Goal: Task Accomplishment & Management: Manage account settings

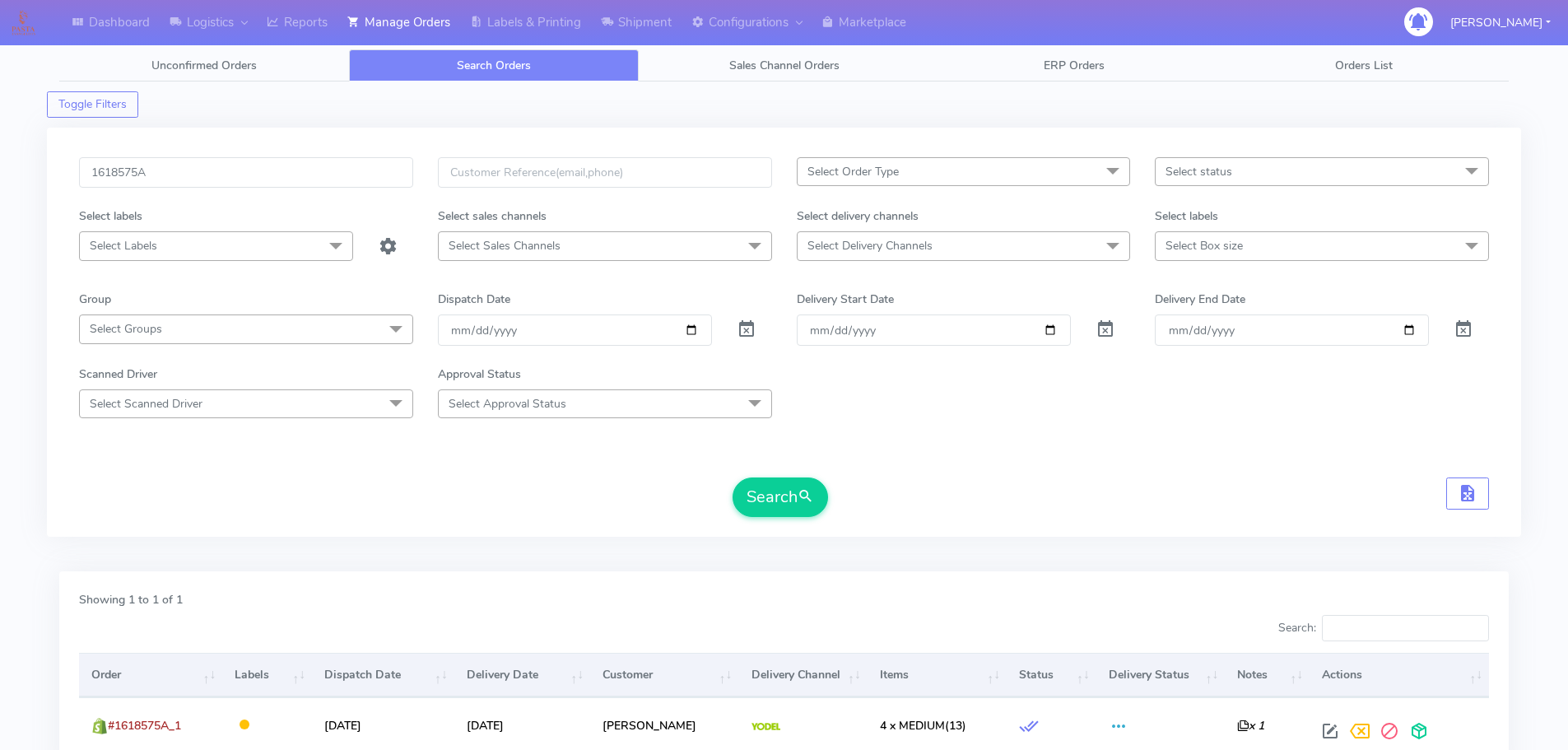
click at [372, 177] on input "1618575A" at bounding box center [246, 172] width 334 height 31
click at [732, 477] on button "Search" at bounding box center [779, 497] width 95 height 39
click at [324, 181] on input "1622304" at bounding box center [246, 172] width 334 height 31
click at [324, 179] on input "1622304" at bounding box center [246, 172] width 334 height 31
paste input "18979"
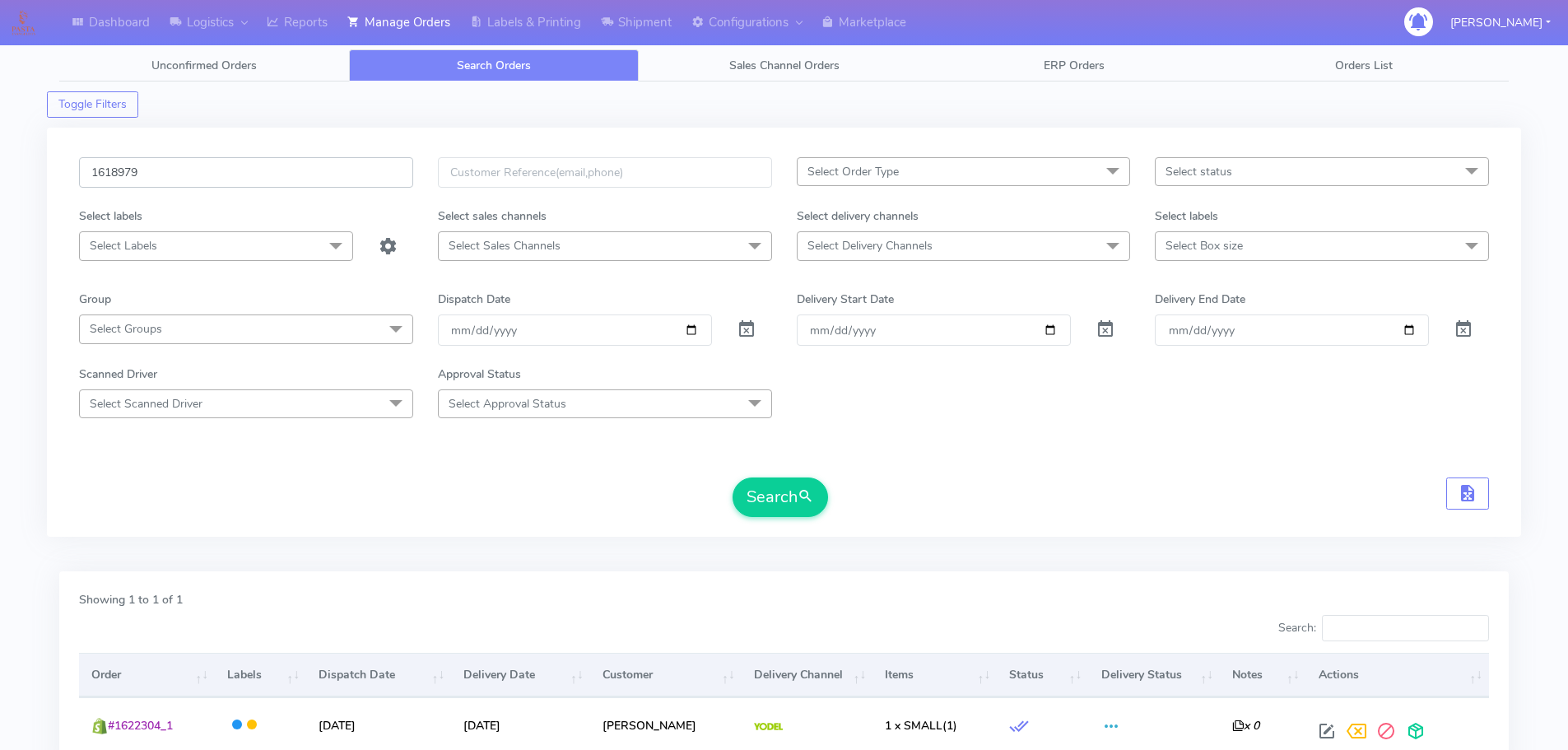
type input "1618979"
click at [732, 477] on button "Search" at bounding box center [779, 497] width 95 height 39
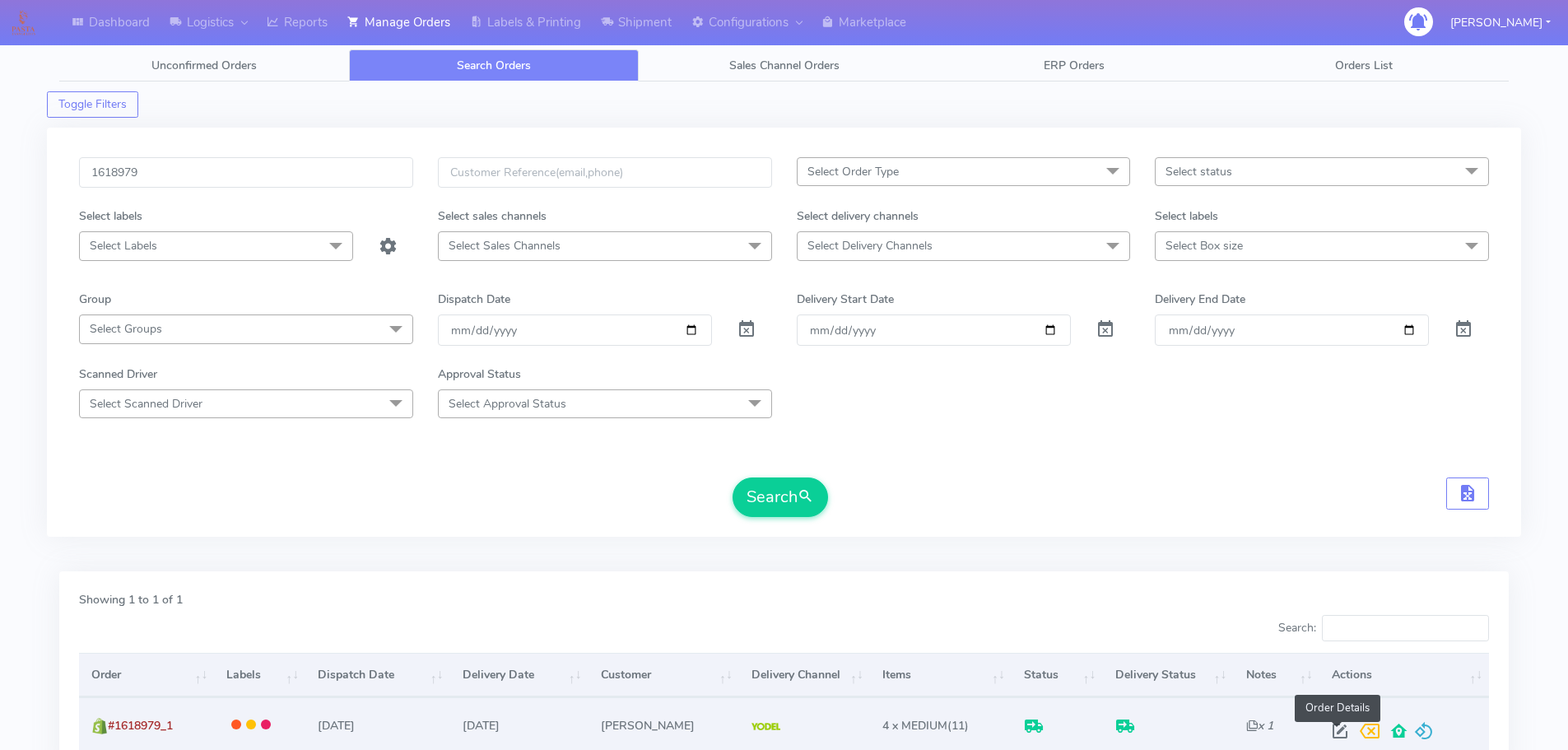
click at [1341, 732] on span at bounding box center [1340, 735] width 30 height 15
select select "5"
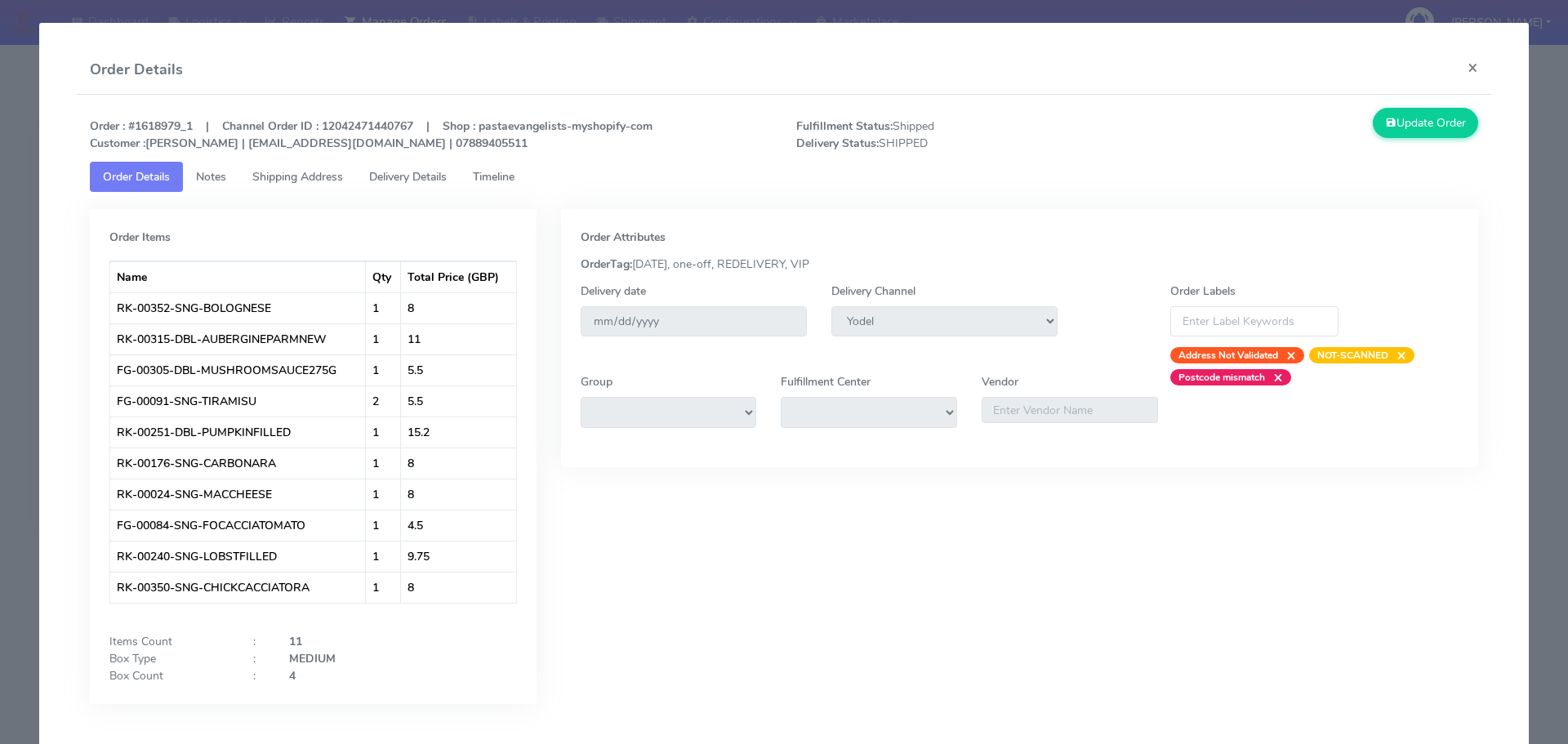
click at [420, 175] on span "Delivery Details" at bounding box center [408, 177] width 77 height 15
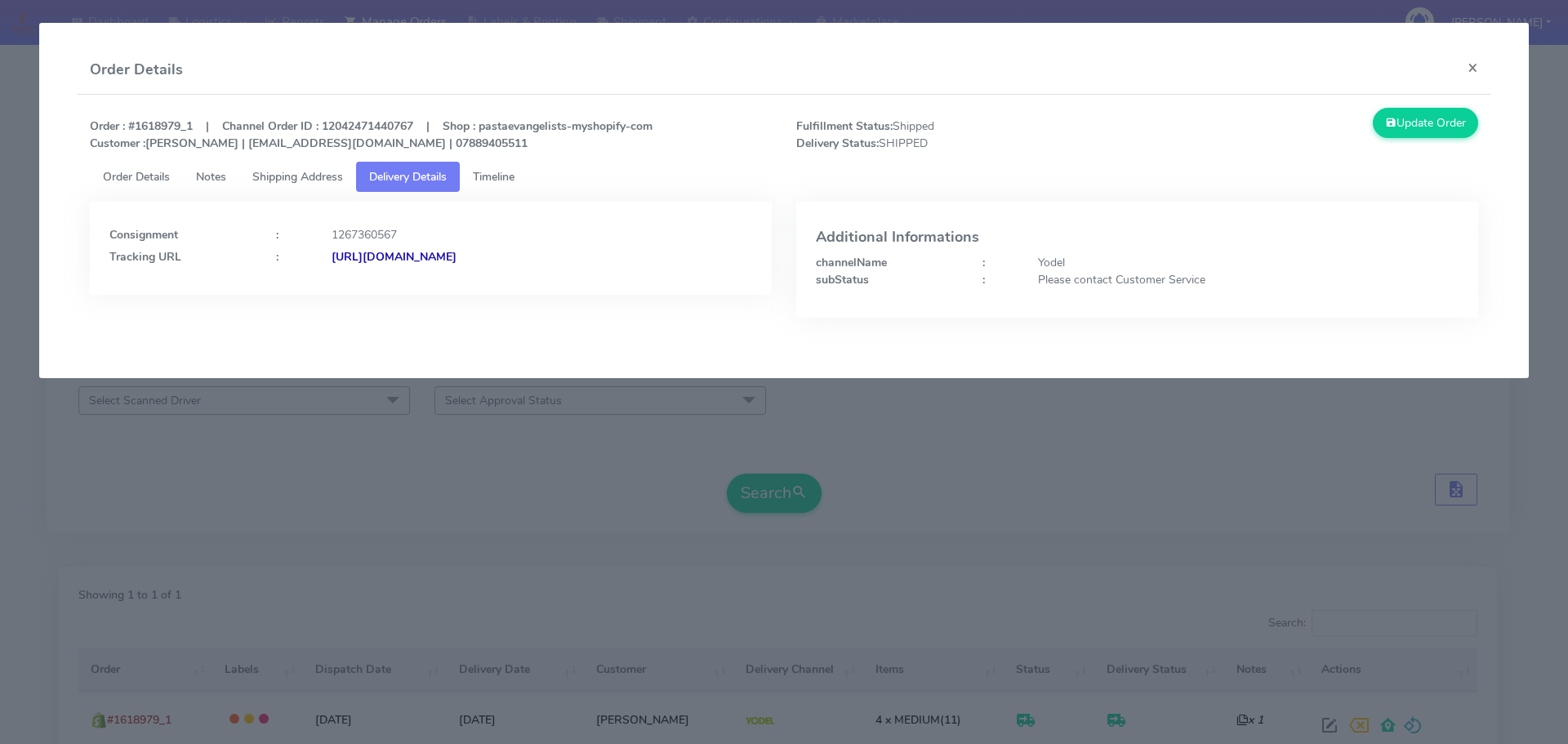
drag, startPoint x: 632, startPoint y: 271, endPoint x: 508, endPoint y: 276, distance: 124.1
click at [508, 276] on div "Consignment : 1267360567 Tracking URL : [URL][DOMAIN_NAME]" at bounding box center [431, 247] width 682 height 93
copy strong "JJD0002249960883424"
drag, startPoint x: 338, startPoint y: 541, endPoint x: 507, endPoint y: 472, distance: 182.5
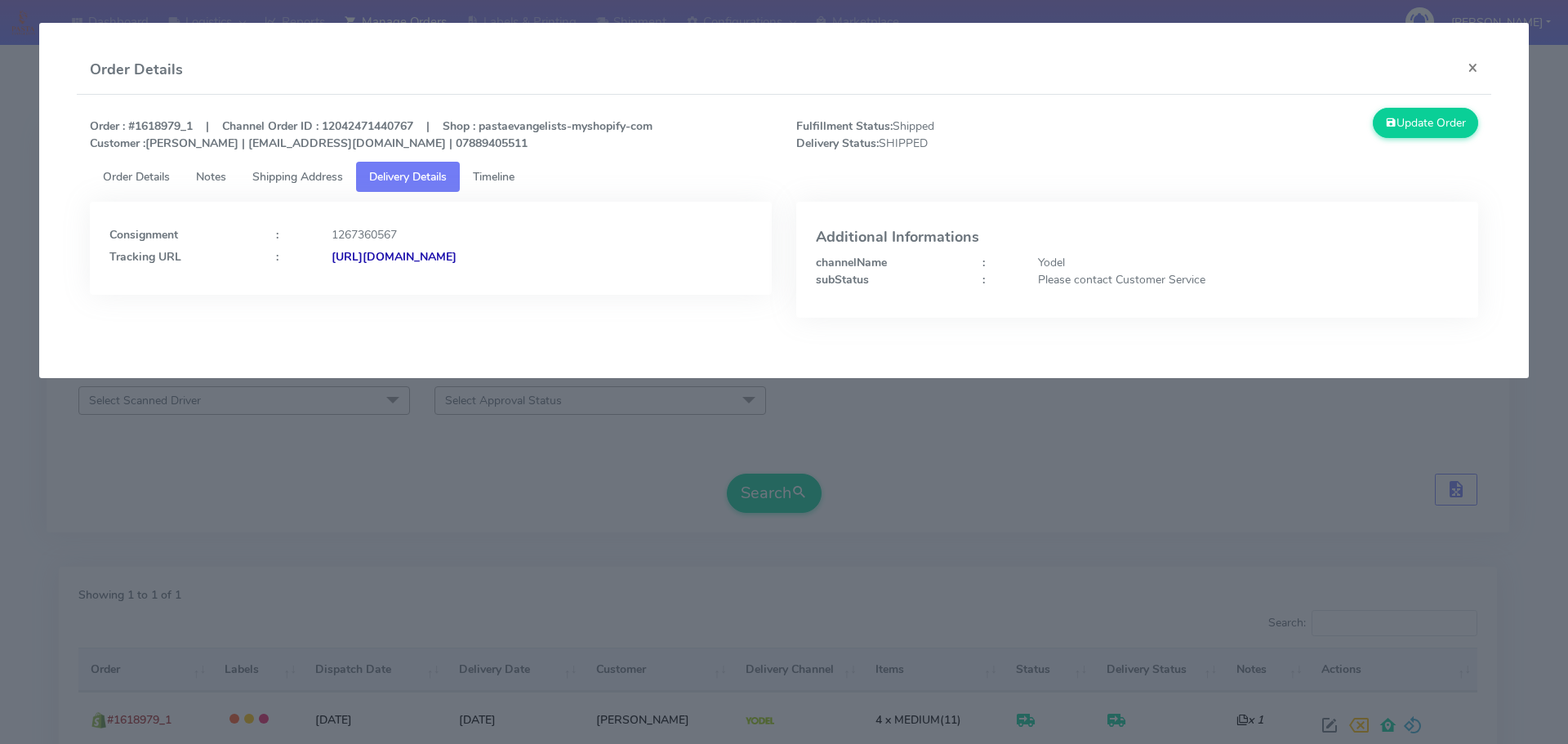
click at [338, 538] on modal-container "Order Details × Order : #1618979_1 | Channel Order ID : 12042471440767 | Shop :…" at bounding box center [784, 372] width 1568 height 744
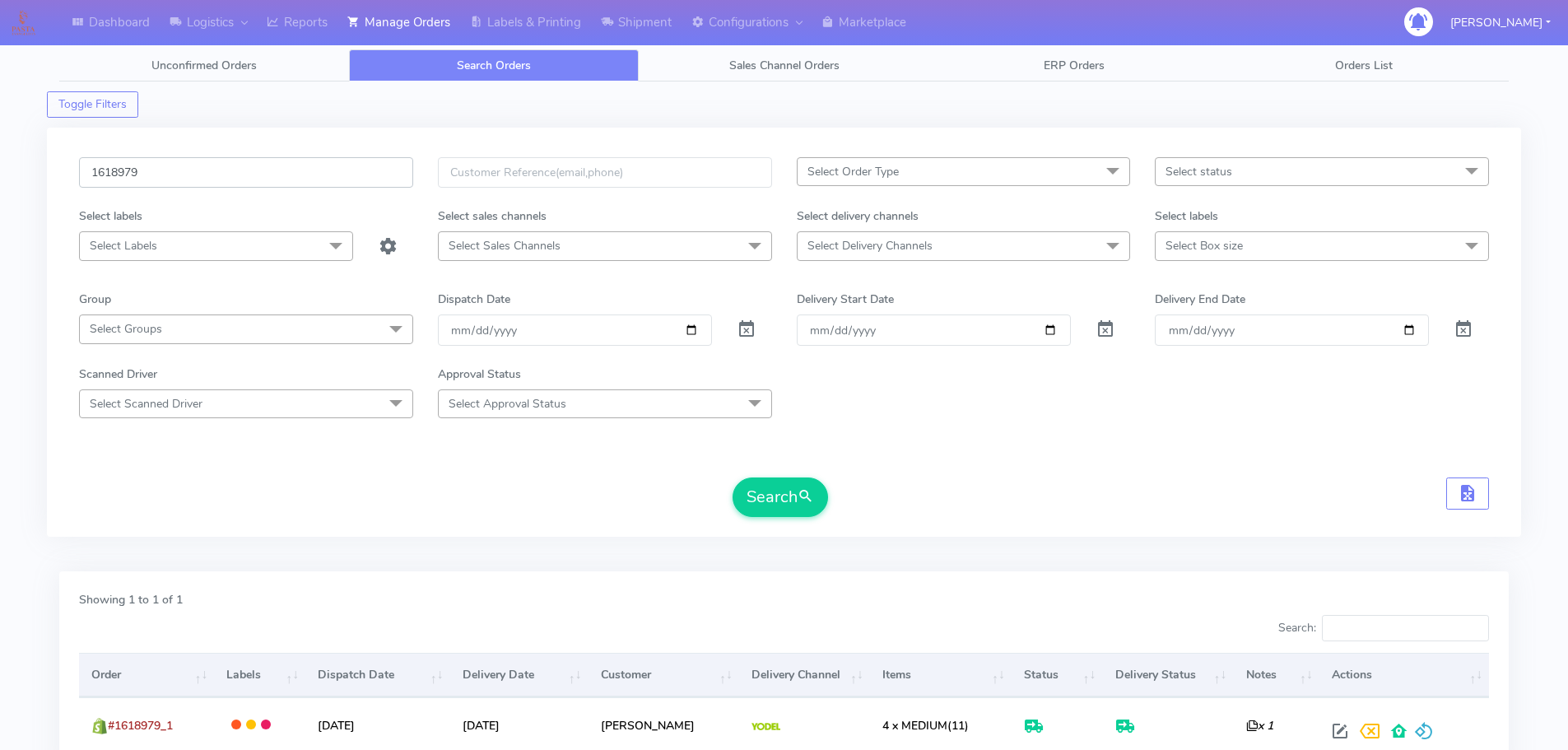
click at [369, 168] on input "1618979" at bounding box center [246, 172] width 334 height 31
paste input "22304"
type input "1622304"
click at [732, 477] on button "Search" at bounding box center [779, 497] width 95 height 39
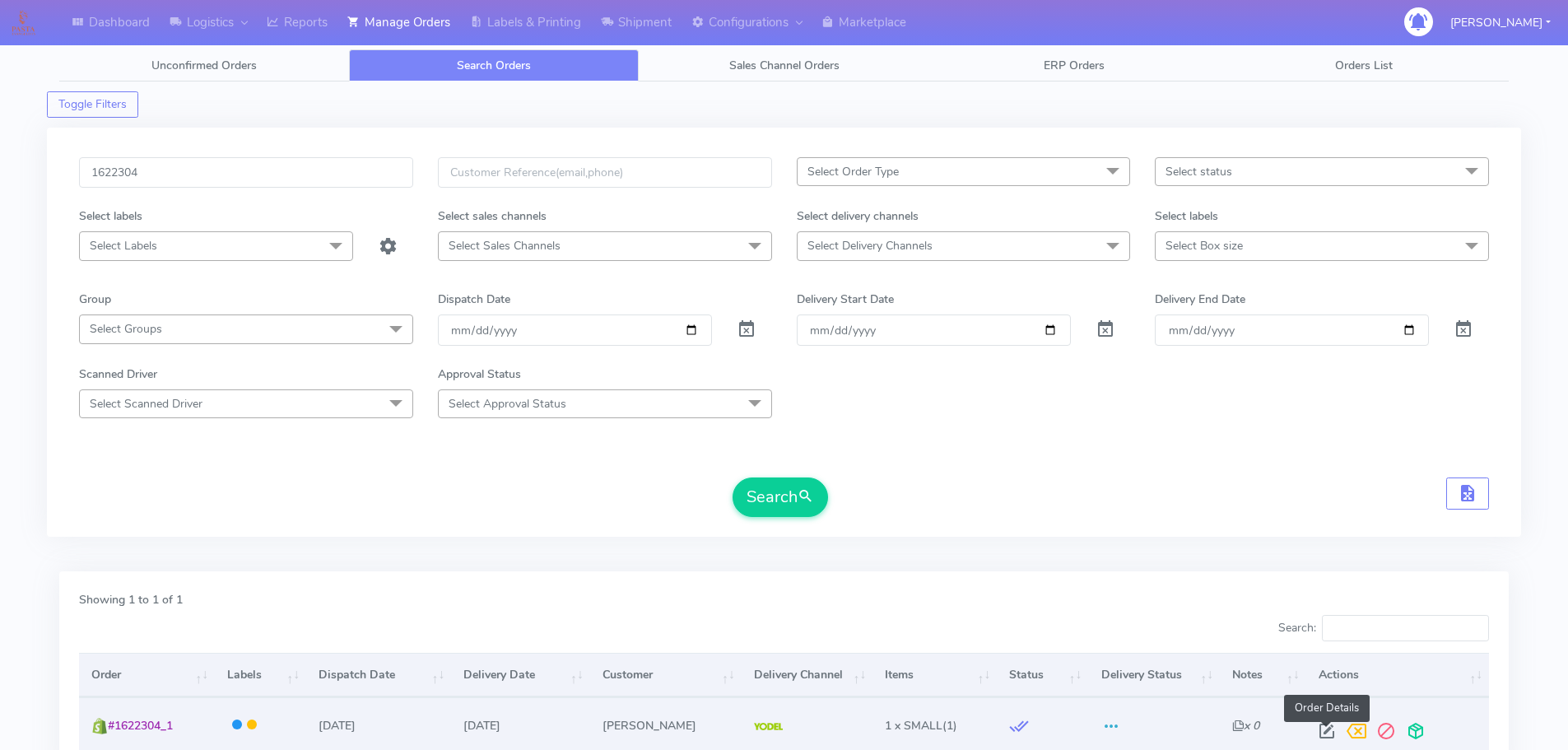
click at [1329, 727] on span at bounding box center [1326, 735] width 30 height 15
select select "5"
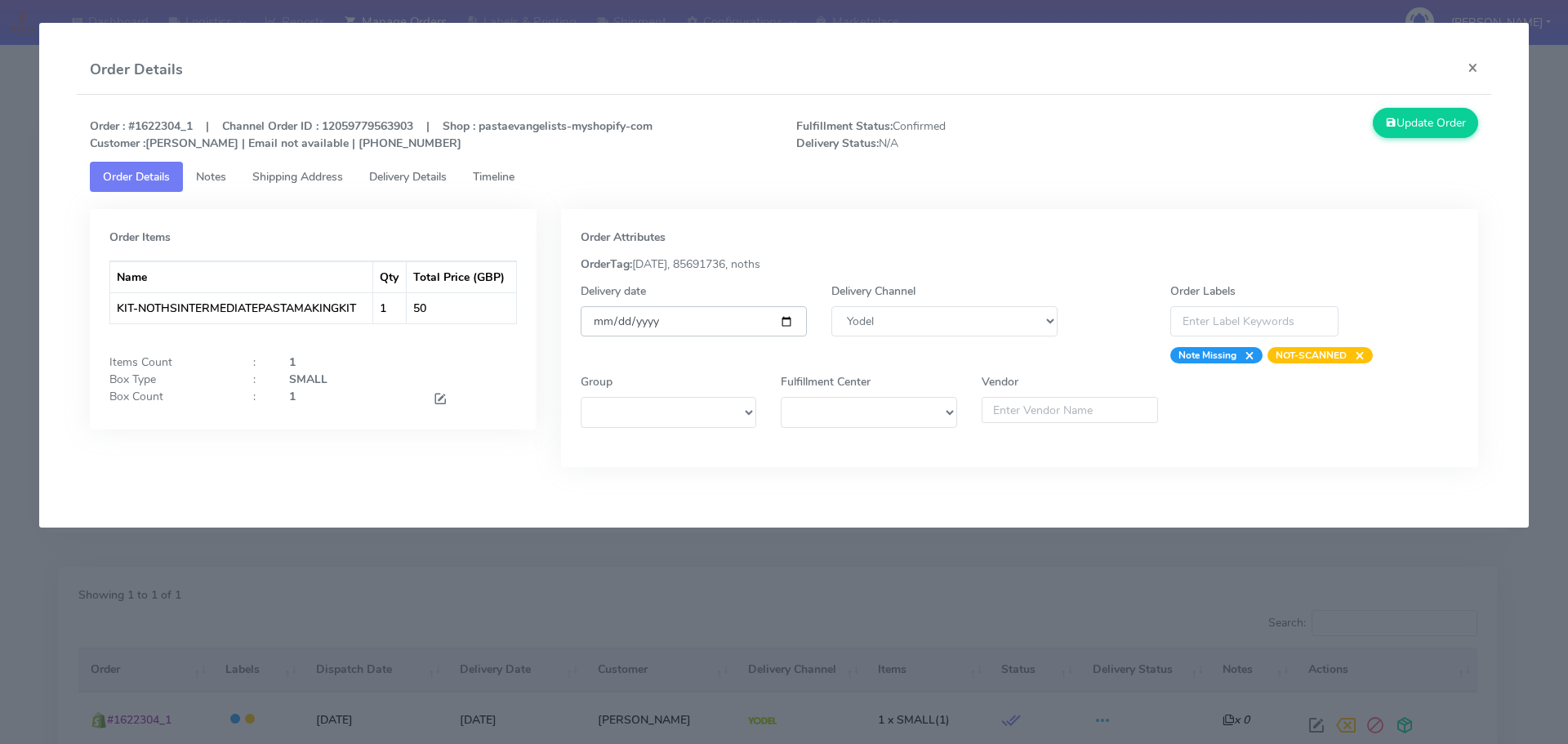
click at [790, 321] on input "[DATE]" at bounding box center [694, 321] width 226 height 31
type input "[DATE]"
click at [516, 189] on link "Timeline" at bounding box center [494, 177] width 68 height 31
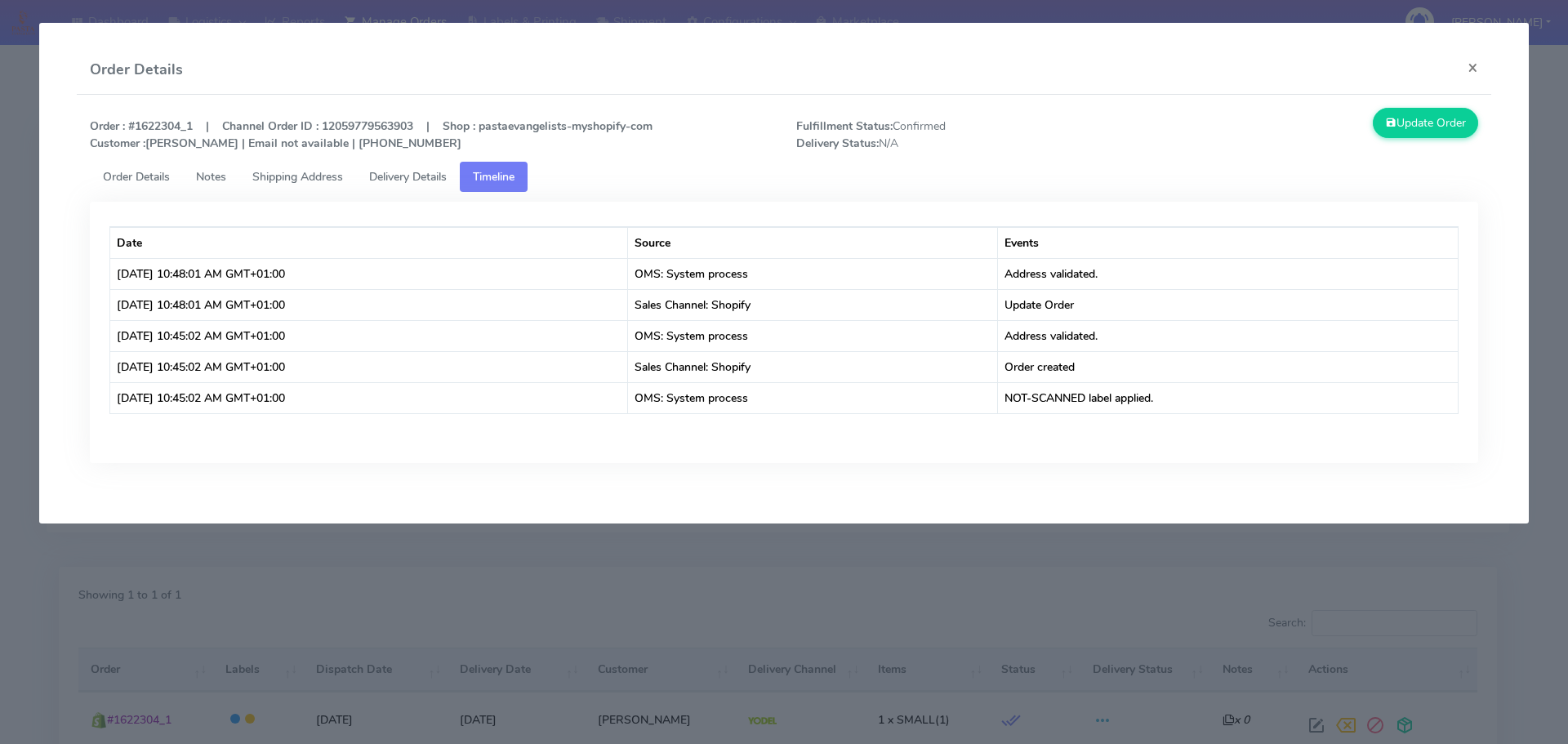
click at [126, 173] on span "Order Details" at bounding box center [136, 177] width 67 height 15
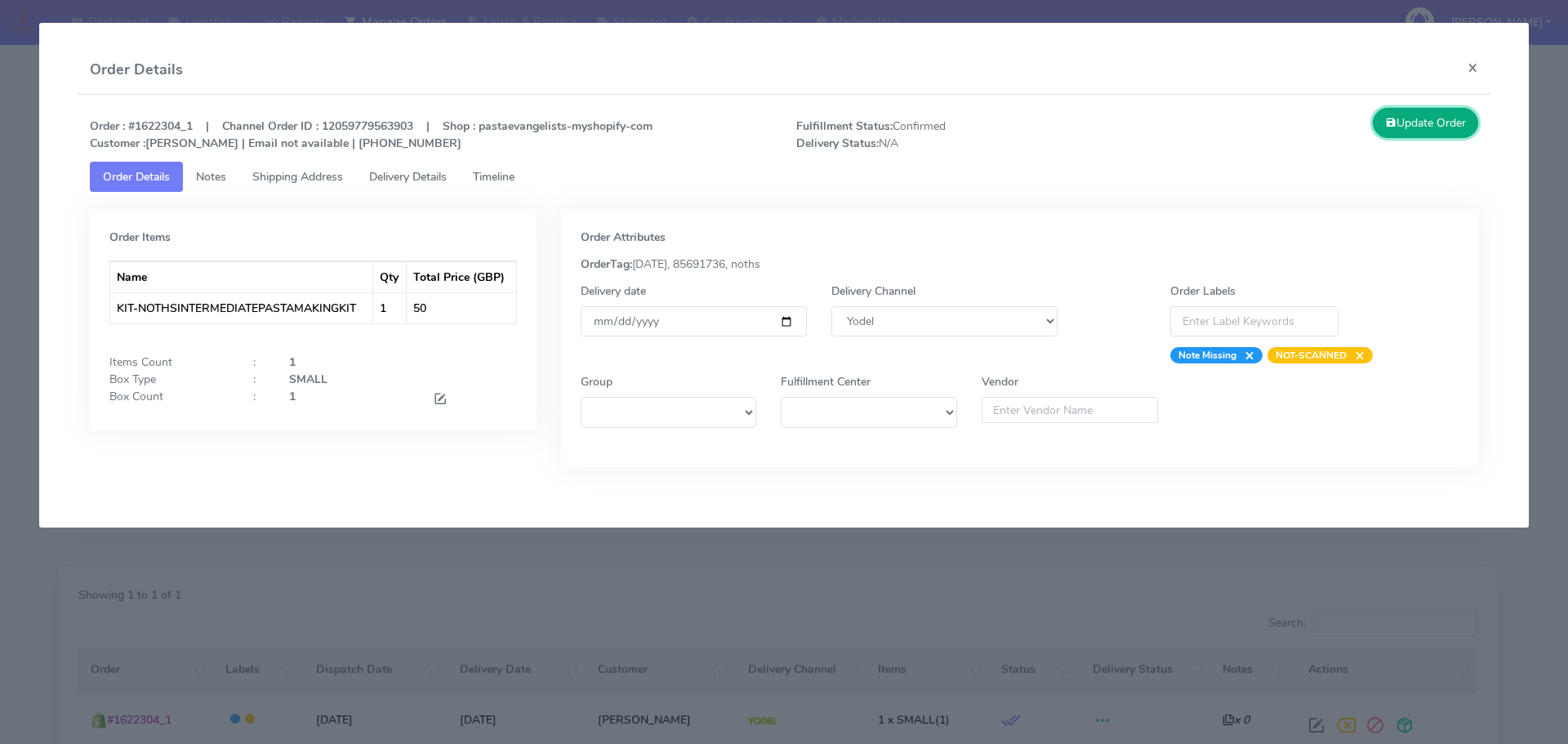
click at [1428, 114] on button "Update Order" at bounding box center [1426, 123] width 106 height 31
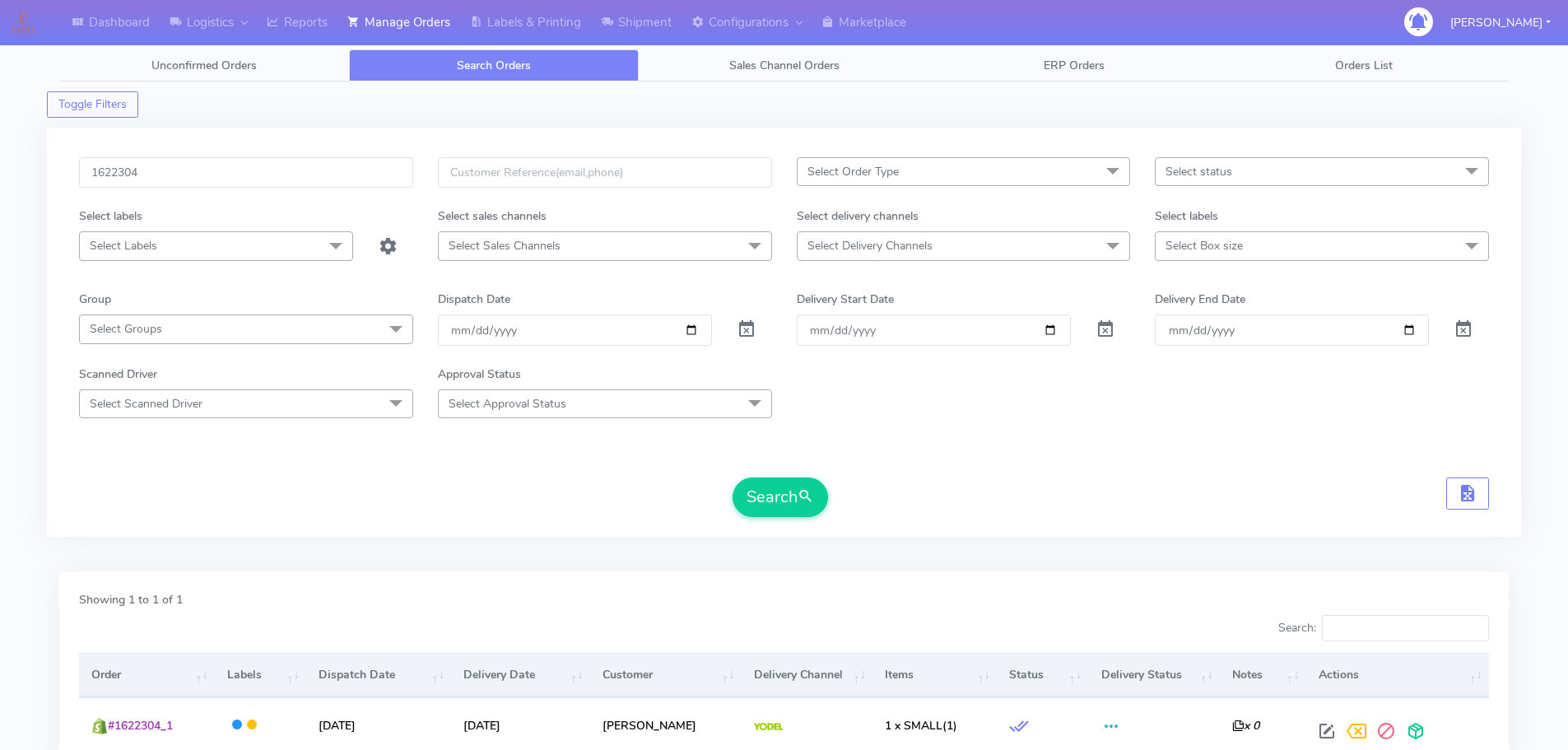
click at [412, 507] on div "Search" at bounding box center [784, 497] width 1410 height 39
click at [305, 169] on input "1622304" at bounding box center [246, 172] width 334 height 31
